Goal: Task Accomplishment & Management: Manage account settings

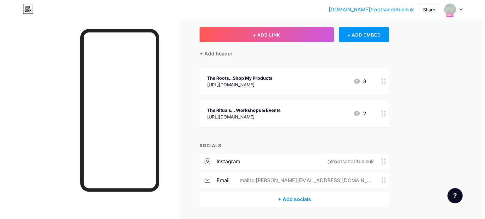
scroll to position [33, 0]
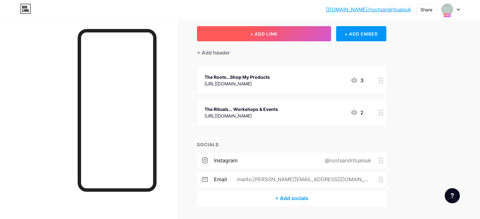
click at [277, 32] on span "+ ADD LINK" at bounding box center [263, 33] width 27 height 5
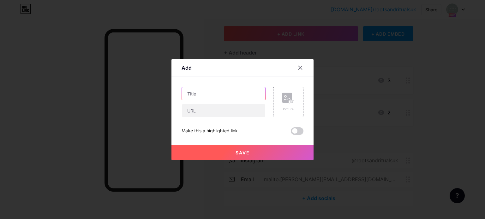
click at [217, 94] on input "text" at bounding box center [223, 93] width 83 height 13
type input "Join My Homeschooling Community"
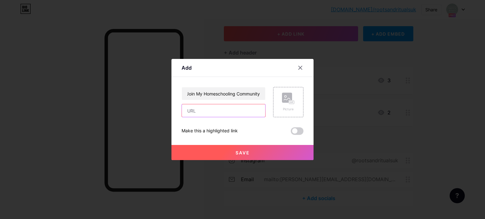
scroll to position [0, 0]
click at [226, 113] on input "text" at bounding box center [223, 110] width 83 height 13
click at [226, 112] on input "text" at bounding box center [223, 110] width 83 height 13
paste input "mailto:"
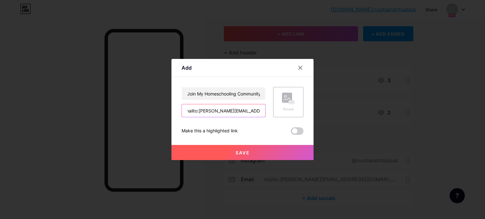
type input "mailto:[PERSON_NAME][EMAIL_ADDRESS][DOMAIN_NAME]"
click at [271, 153] on button "Save" at bounding box center [242, 152] width 142 height 15
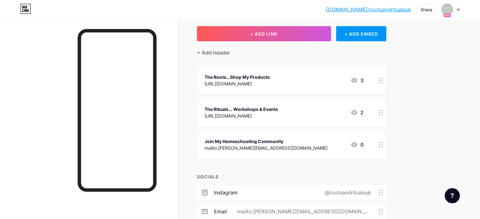
click at [288, 136] on div "Join My Homeschooling Community mailto:[PERSON_NAME][EMAIL_ADDRESS][DOMAIN_NAME…" at bounding box center [291, 144] width 189 height 27
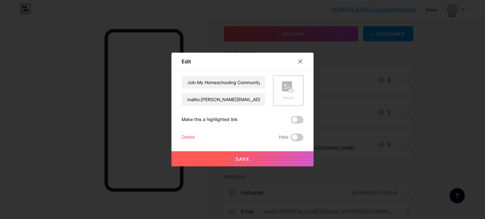
click at [251, 159] on button "Save" at bounding box center [242, 159] width 142 height 15
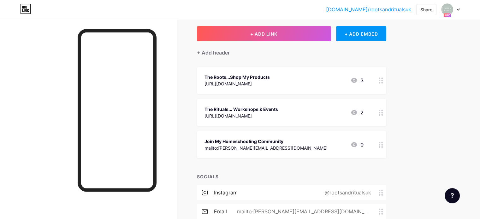
click at [308, 144] on div "Join My Homeschooling Community" at bounding box center [266, 141] width 123 height 7
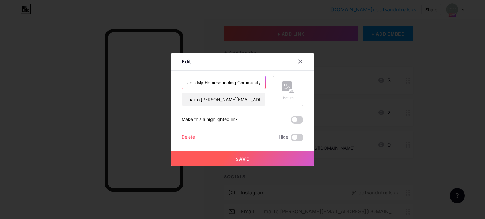
scroll to position [0, 2]
drag, startPoint x: 186, startPoint y: 84, endPoint x: 308, endPoint y: 79, distance: 122.9
click at [308, 79] on div "Edit Content YouTube Play YouTube video without leaving your page. ADD Vimeo Pl…" at bounding box center [242, 110] width 142 height 114
type input "c"
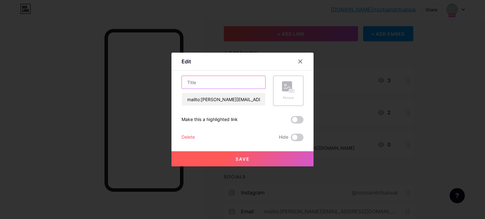
type input "C"
type input "T"
click at [234, 81] on input "Homeschooling Community - Contact me" at bounding box center [223, 82] width 83 height 13
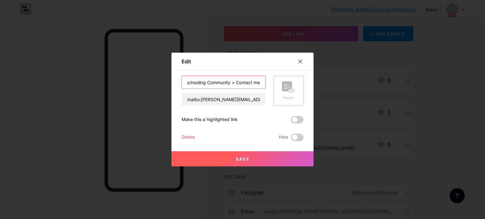
drag, startPoint x: 240, startPoint y: 81, endPoint x: 276, endPoint y: 79, distance: 36.0
click at [276, 79] on div "Homeschooling Community > Contact me mailto:[PERSON_NAME][EMAIL_ADDRESS][DOMAIN…" at bounding box center [243, 91] width 122 height 30
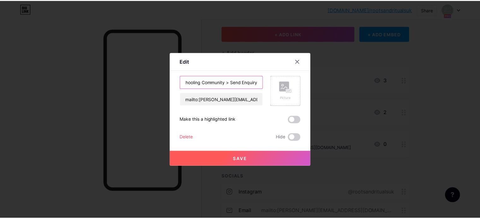
scroll to position [0, 0]
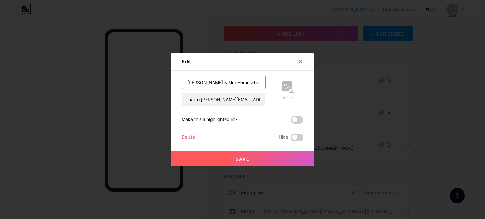
type input "[PERSON_NAME] & Mcr Homeschooling Community > Send Enquiry"
click at [246, 158] on span "Save" at bounding box center [242, 159] width 14 height 5
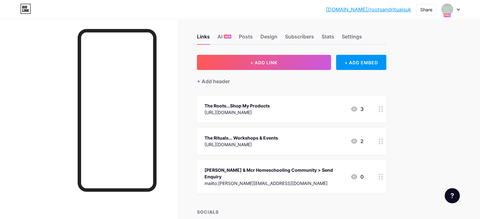
scroll to position [4, 0]
click at [253, 35] on div "Posts" at bounding box center [246, 38] width 14 height 11
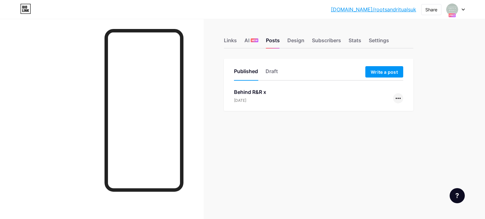
click at [396, 100] on div at bounding box center [398, 98] width 10 height 10
click at [376, 148] on li "Delete" at bounding box center [379, 151] width 48 height 13
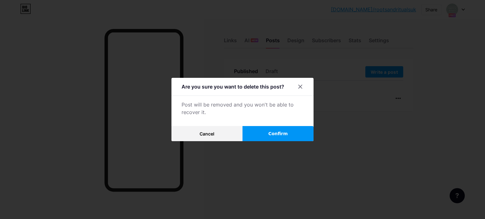
click at [286, 134] on span "Confirm" at bounding box center [278, 134] width 20 height 7
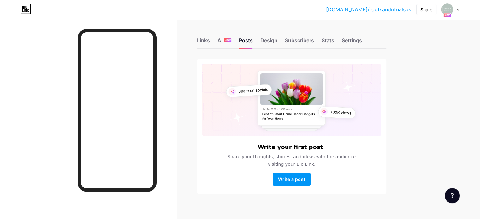
click at [177, 174] on div at bounding box center [88, 128] width 177 height 219
click at [210, 41] on div "Links" at bounding box center [203, 42] width 13 height 11
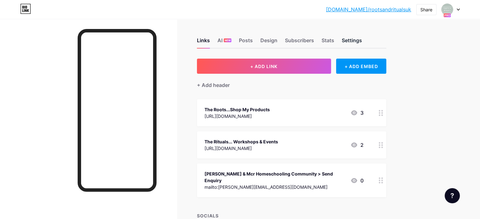
click at [362, 40] on div "Settings" at bounding box center [352, 42] width 20 height 11
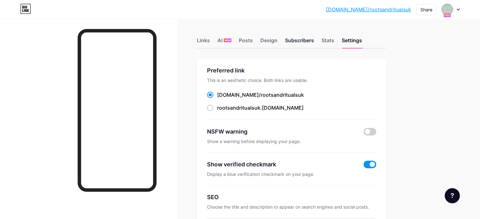
click at [314, 41] on div "Subscribers" at bounding box center [299, 42] width 29 height 11
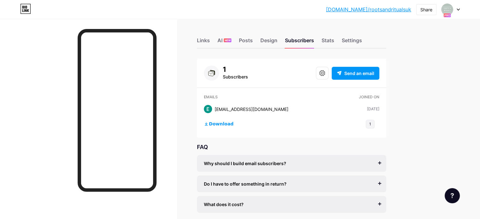
click at [356, 33] on div "Links AI NEW Posts Design Subscribers Stats Settings" at bounding box center [291, 38] width 189 height 22
click at [362, 38] on div "Settings" at bounding box center [352, 42] width 20 height 11
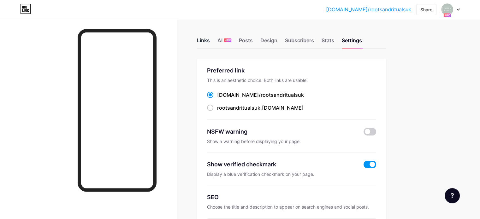
click at [210, 40] on div "Links" at bounding box center [203, 42] width 13 height 11
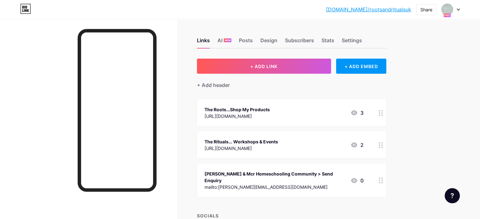
click at [460, 9] on icon at bounding box center [458, 10] width 3 height 2
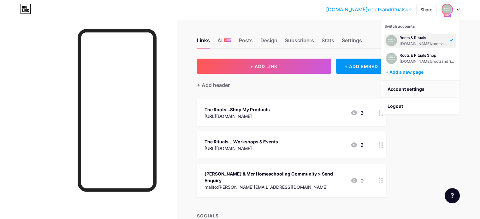
click at [425, 89] on link "Account settings" at bounding box center [420, 89] width 78 height 17
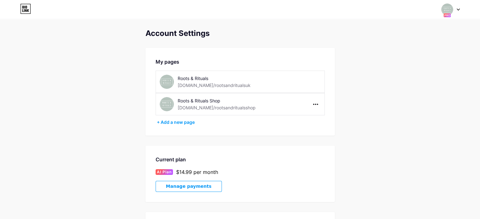
click at [313, 80] on div "Roots & Rituals [DOMAIN_NAME]/rootsandritualsuk" at bounding box center [240, 82] width 169 height 22
click at [157, 78] on div "Roots & Rituals [DOMAIN_NAME]/rootsandritualsuk" at bounding box center [240, 82] width 169 height 22
click at [176, 83] on div "Roots & Rituals [DOMAIN_NAME]/rootsandritualsuk" at bounding box center [213, 82] width 107 height 14
